Goal: Task Accomplishment & Management: Manage account settings

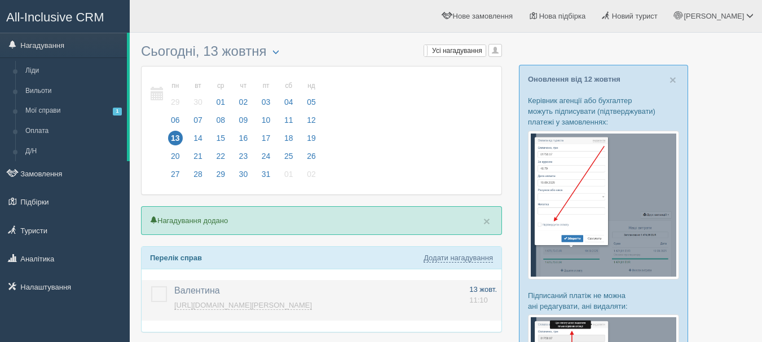
click at [483, 298] on span "11:10" at bounding box center [478, 300] width 19 height 8
type input "Валентина"
type textarea "https://console.allinclusivecrm.com/trello?cardOpened=8881"
select select "11"
select select "10"
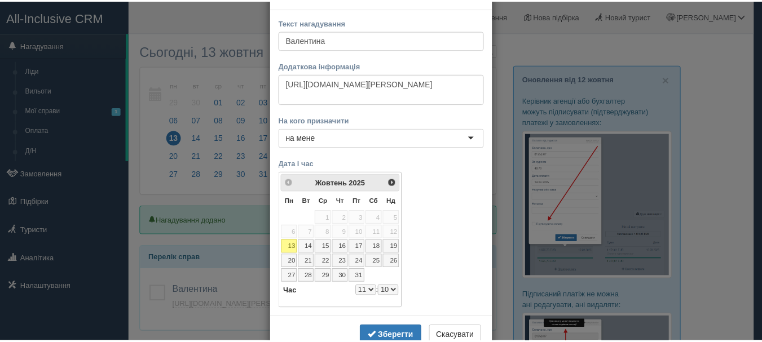
scroll to position [73, 0]
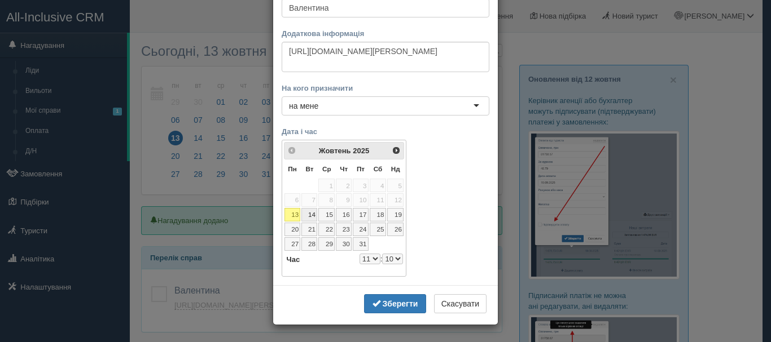
click at [304, 217] on link "14" at bounding box center [309, 215] width 16 height 14
select select "11"
select select "10"
click at [400, 304] on b "Зберегти" at bounding box center [401, 304] width 36 height 9
